Goal: Find contact information: Find contact information

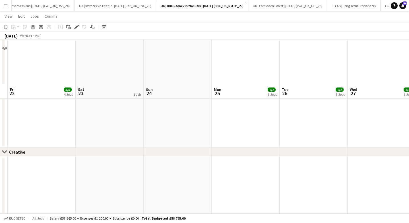
scroll to position [504, 0]
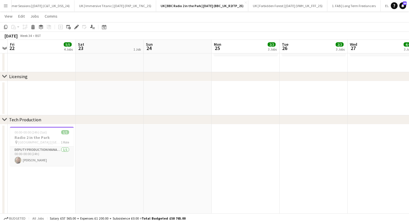
click at [220, 96] on app-date-cell at bounding box center [246, 98] width 68 height 34
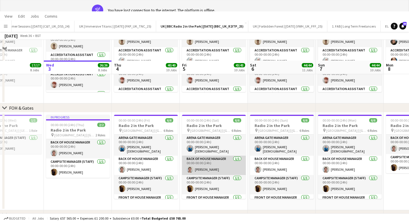
scroll to position [31, 0]
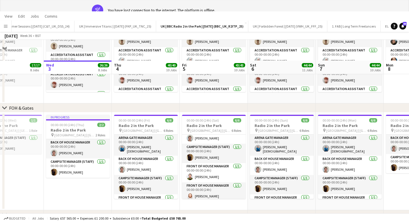
click at [8, 25] on button "Menu" at bounding box center [5, 25] width 11 height 11
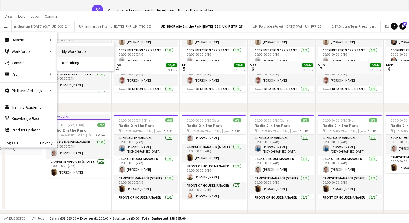
click at [81, 53] on link "My Workforce" at bounding box center [86, 51] width 57 height 11
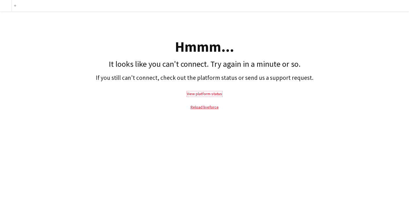
click at [204, 93] on link "View platform status" at bounding box center [204, 93] width 35 height 5
click at [199, 112] on p "Reload liveforce" at bounding box center [205, 107] width 404 height 13
click at [199, 107] on link "Reload liveforce" at bounding box center [205, 107] width 28 height 5
click at [209, 110] on p "Reload liveforce" at bounding box center [205, 107] width 404 height 13
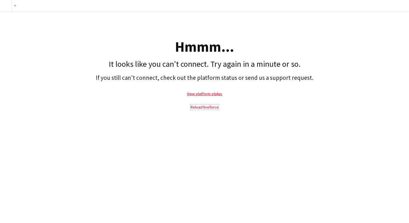
click at [209, 108] on link "Reload liveforce" at bounding box center [205, 107] width 28 height 5
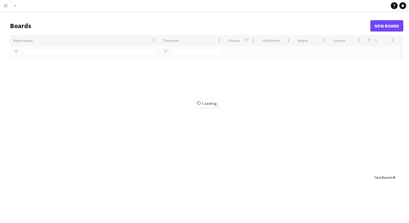
type input "**"
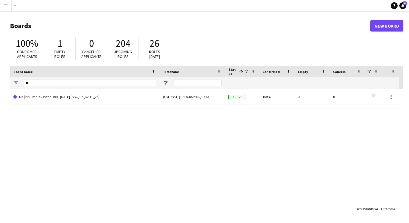
click at [7, 8] on button "Menu" at bounding box center [5, 5] width 11 height 11
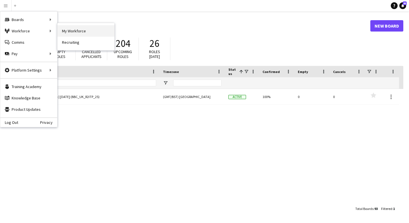
click at [75, 27] on link "My Workforce" at bounding box center [86, 30] width 57 height 11
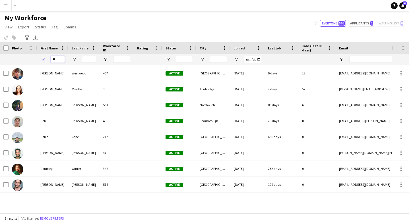
click at [57, 59] on input "**" at bounding box center [58, 59] width 14 height 7
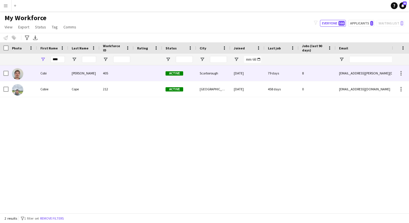
click at [73, 77] on div "Venning-Brown" at bounding box center [83, 73] width 31 height 16
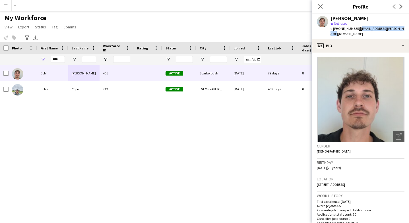
drag, startPoint x: 403, startPoint y: 27, endPoint x: 357, endPoint y: 29, distance: 45.3
click at [357, 29] on div "Cobi Venning-Brown star Not rated t. +447375226097 | cobi.venning-brown@sky.com" at bounding box center [361, 26] width 97 height 25
copy span "cobi.venning-brown@sky.com"
drag, startPoint x: 355, startPoint y: 29, endPoint x: 339, endPoint y: 29, distance: 16.8
click at [339, 29] on span "t. +447375226097" at bounding box center [346, 28] width 30 height 4
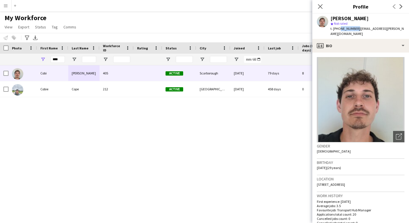
copy span "7375226097"
click at [58, 60] on input "****" at bounding box center [58, 59] width 14 height 7
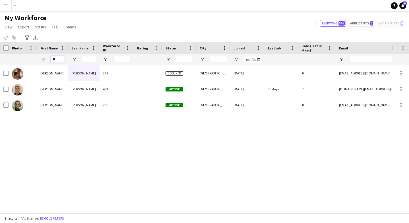
type input "*"
click at [85, 58] on input "Last Name Filter Input" at bounding box center [89, 59] width 14 height 7
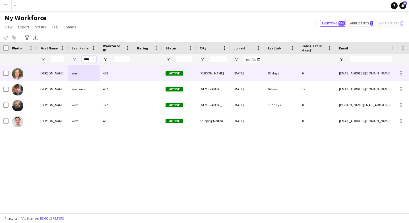
type input "****"
click at [84, 88] on div "Westwood" at bounding box center [83, 89] width 31 height 16
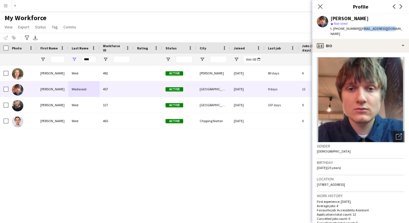
drag, startPoint x: 394, startPoint y: 29, endPoint x: 360, endPoint y: 28, distance: 34.2
click at [360, 28] on div "Jacob Westwood star Not rated t. +4407961582980 | jakegw63@gmail.com" at bounding box center [361, 26] width 97 height 25
copy span "jakegw63@gmail.com"
